Goal: Transaction & Acquisition: Download file/media

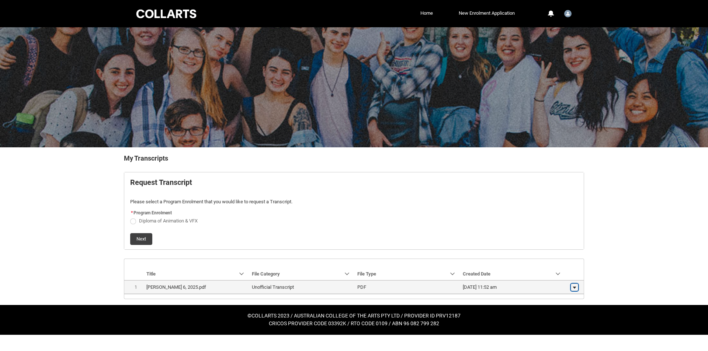
click at [574, 288] on lightning-primitive-icon "button" at bounding box center [574, 287] width 4 height 5
click at [569, 282] on link "Download" at bounding box center [560, 285] width 35 height 13
